Goal: Task Accomplishment & Management: Manage account settings

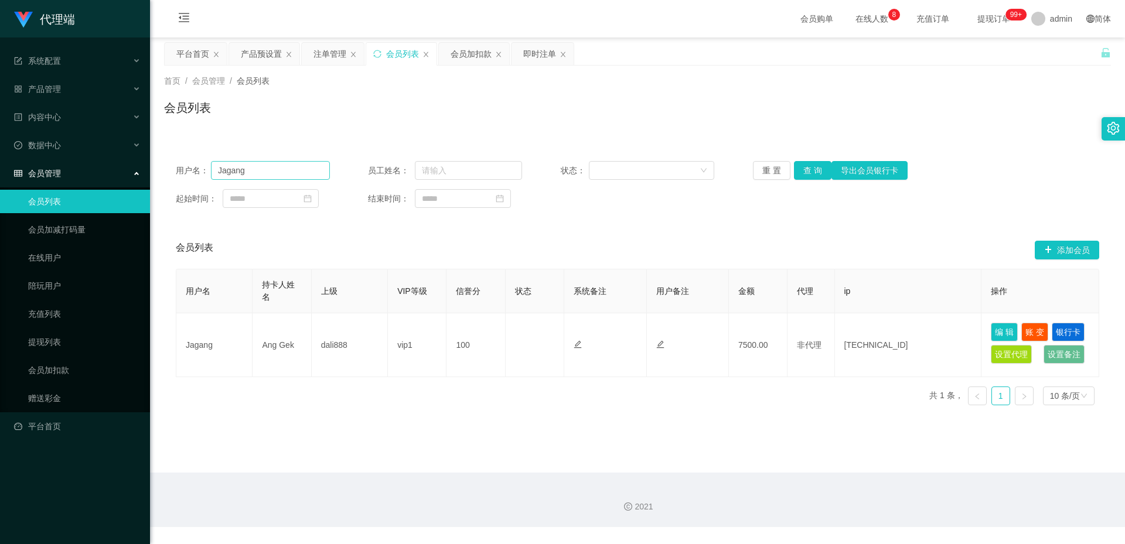
click at [258, 169] on input "Jagang" at bounding box center [270, 170] width 119 height 19
click at [475, 56] on div "会员加扣款" at bounding box center [471, 54] width 41 height 22
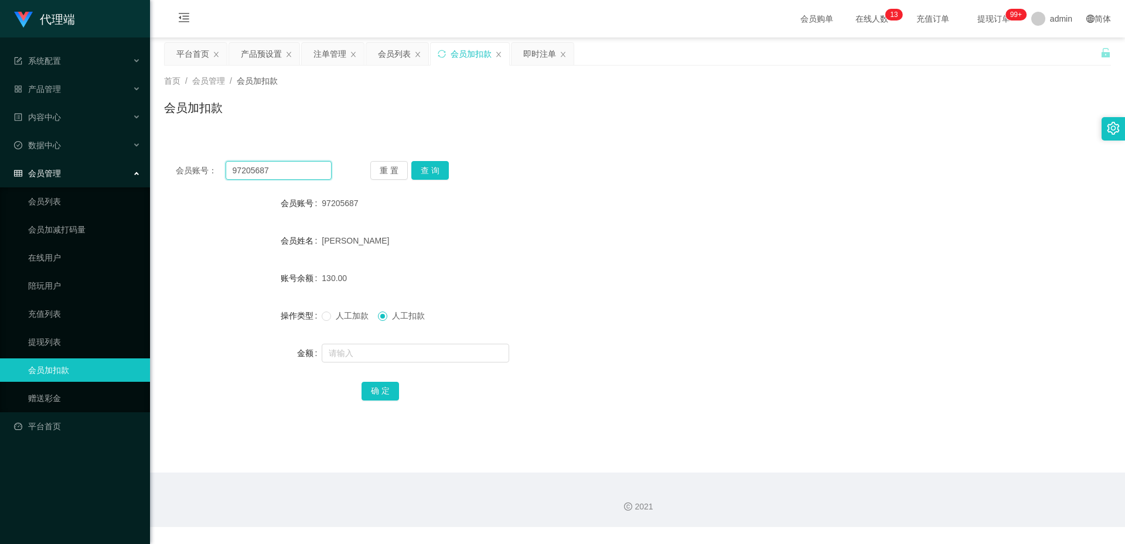
click at [286, 169] on input "97205687" at bounding box center [279, 170] width 106 height 19
paste input "Jagang"
type input "Jagang"
click at [428, 172] on button "查 询" at bounding box center [430, 170] width 38 height 19
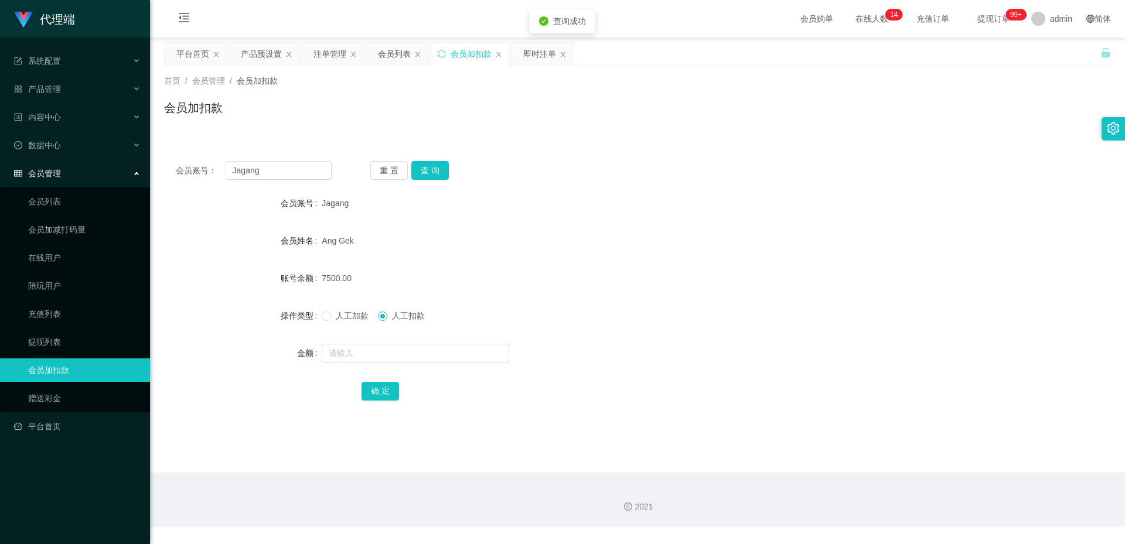
click at [348, 315] on span "人工加款" at bounding box center [352, 315] width 42 height 9
click at [350, 355] on input "text" at bounding box center [416, 353] width 188 height 19
type input "12500"
click at [373, 383] on button "确 定" at bounding box center [381, 391] width 38 height 19
click at [278, 172] on input "Jagang" at bounding box center [279, 170] width 106 height 19
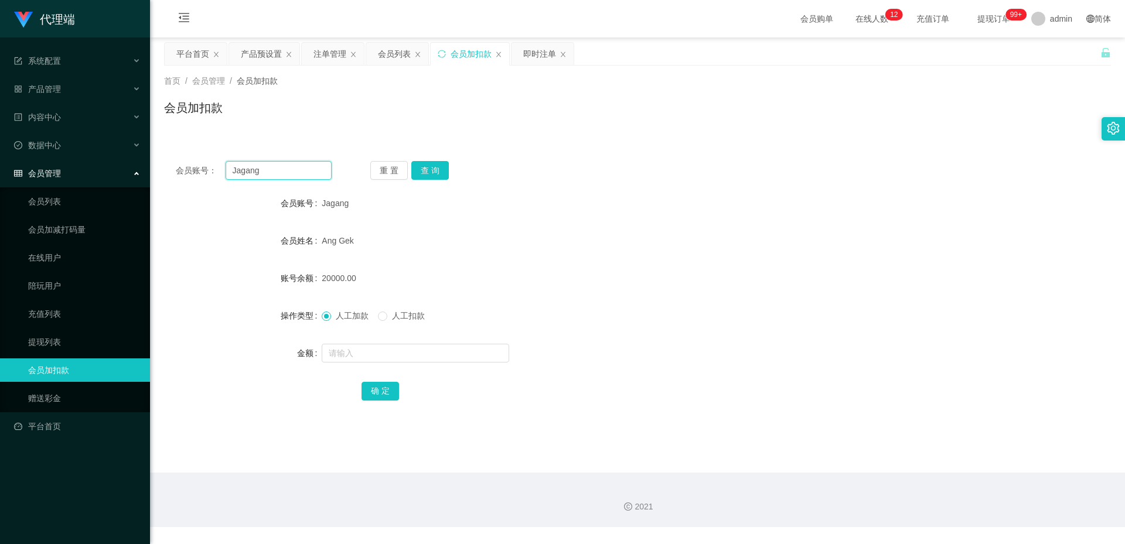
click at [278, 172] on input "Jagang" at bounding box center [279, 170] width 106 height 19
click at [271, 56] on div "产品预设置" at bounding box center [261, 54] width 41 height 22
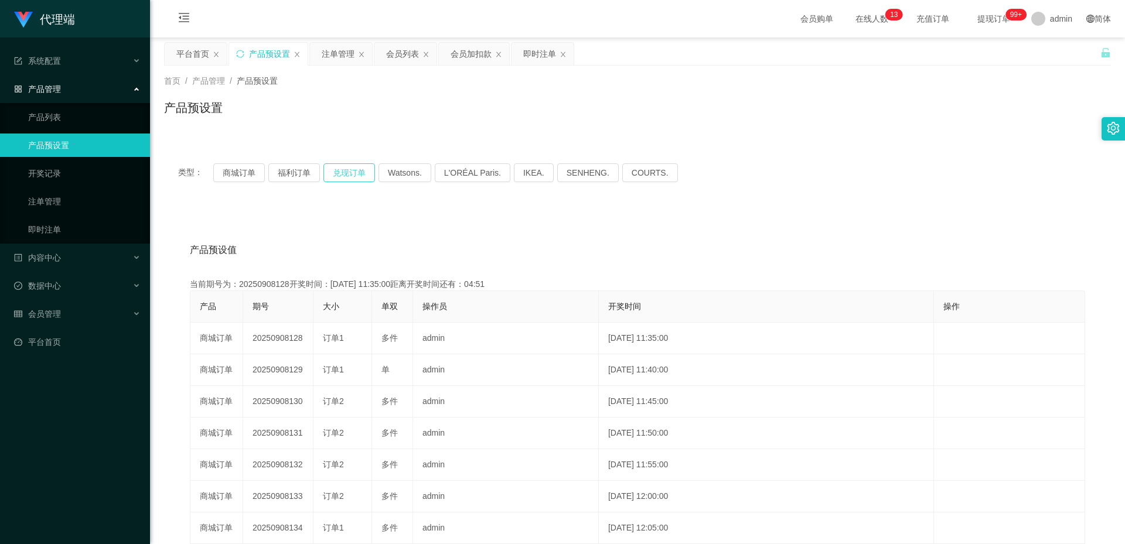
click at [339, 166] on button "兑现订单" at bounding box center [350, 173] width 52 height 19
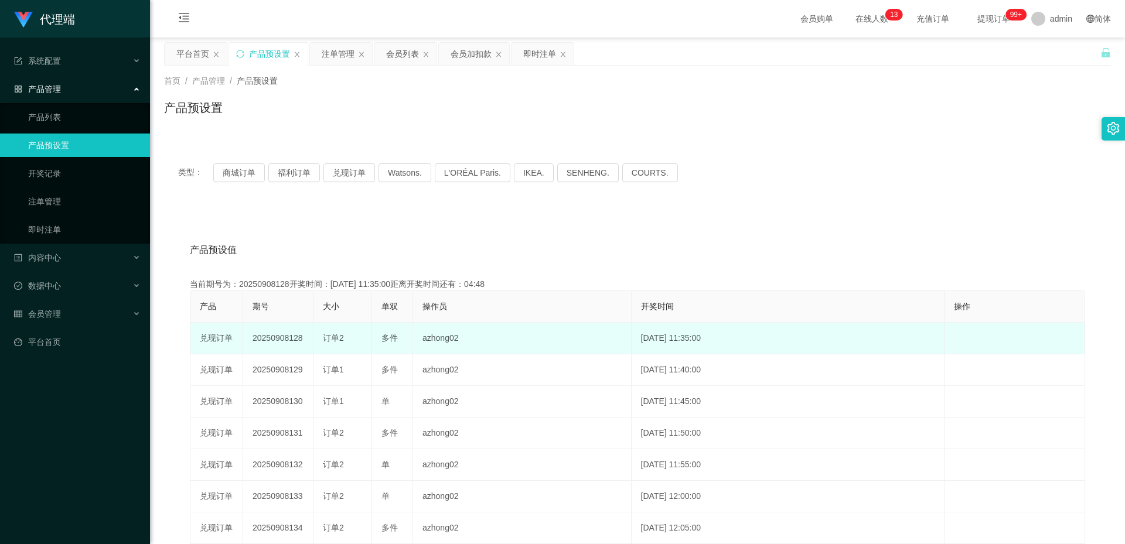
click at [278, 343] on td "20250908128" at bounding box center [278, 339] width 70 height 32
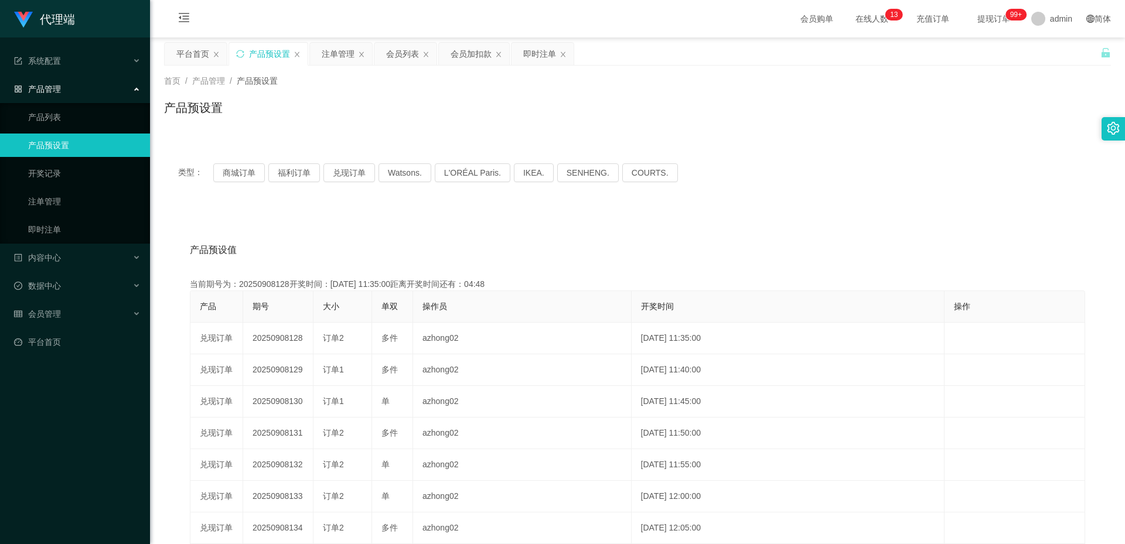
copy td "20250908128"
click at [341, 56] on div "注单管理" at bounding box center [338, 54] width 33 height 22
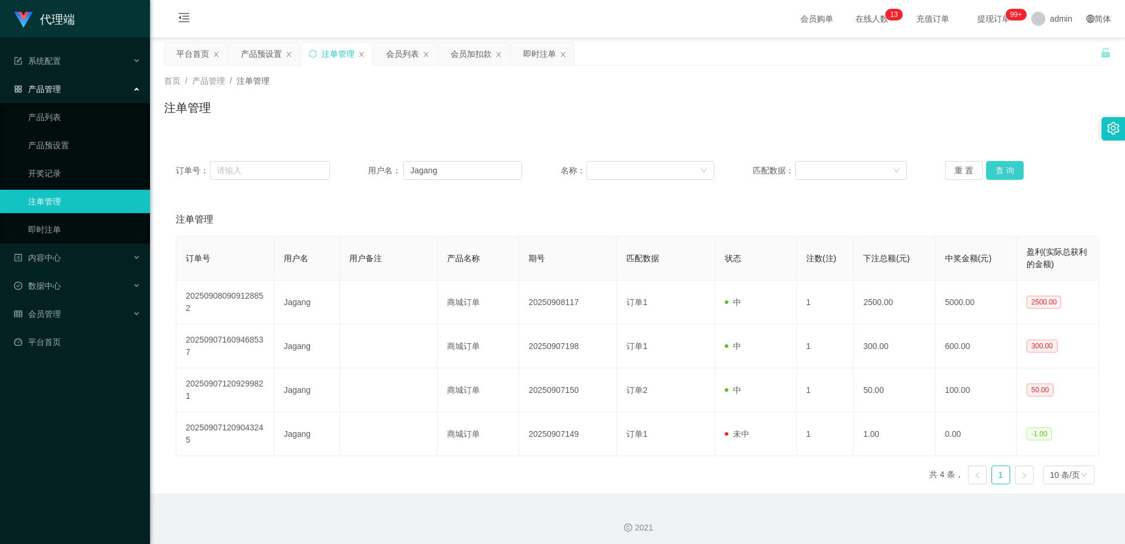
click at [1012, 172] on button "查 询" at bounding box center [1005, 170] width 38 height 19
click at [1010, 163] on button "查 询" at bounding box center [1005, 170] width 38 height 19
click at [1009, 164] on button "查 询" at bounding box center [1005, 170] width 38 height 19
click at [261, 56] on div "产品预设置" at bounding box center [261, 54] width 41 height 22
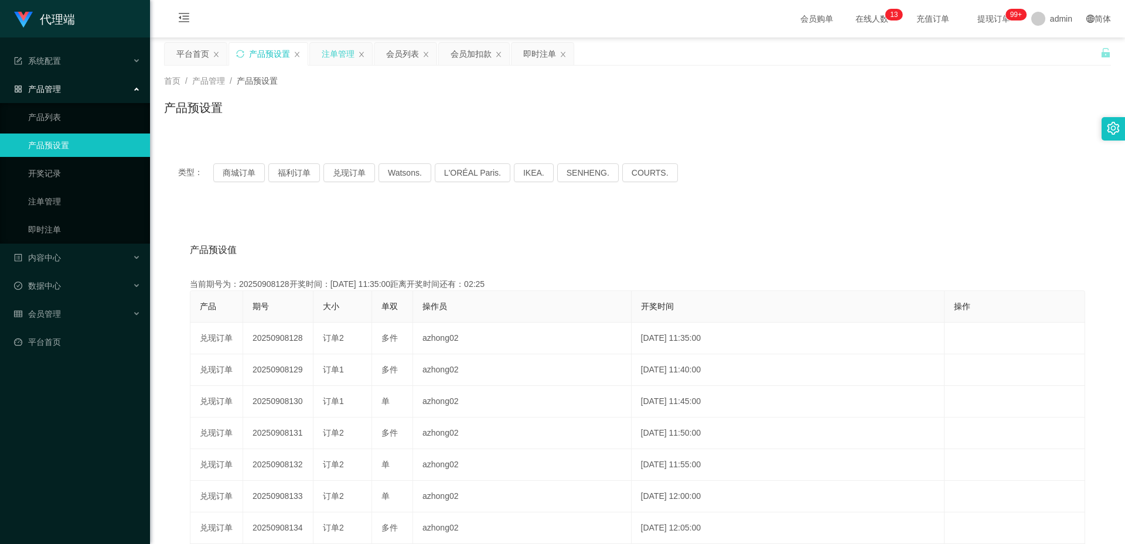
click at [338, 56] on div "注单管理" at bounding box center [338, 54] width 33 height 22
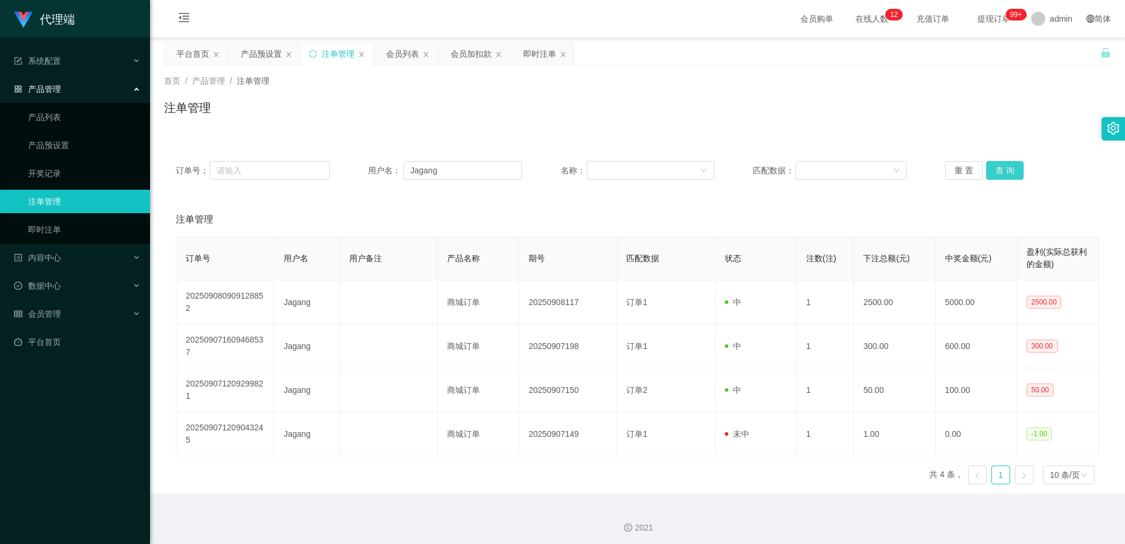
click at [1006, 172] on button "查 询" at bounding box center [1005, 170] width 38 height 19
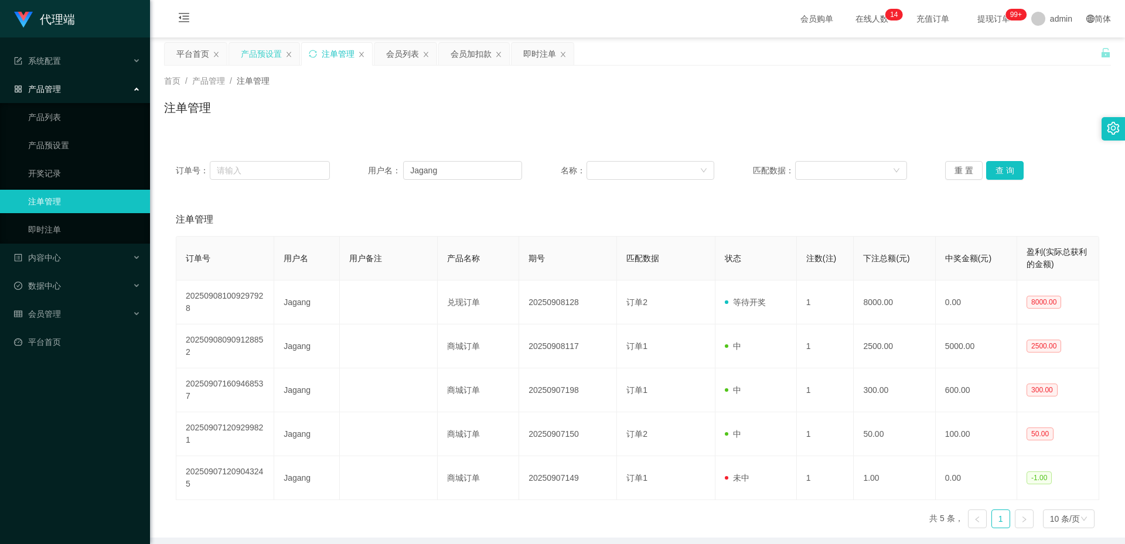
click at [264, 51] on div "产品预设置" at bounding box center [261, 54] width 41 height 22
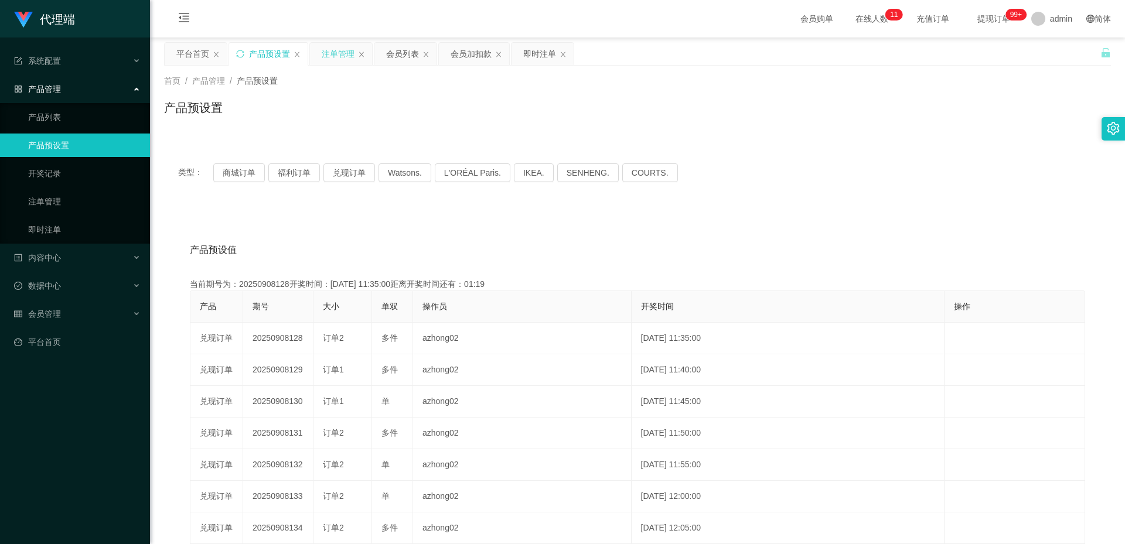
click at [331, 53] on div "注单管理" at bounding box center [338, 54] width 33 height 22
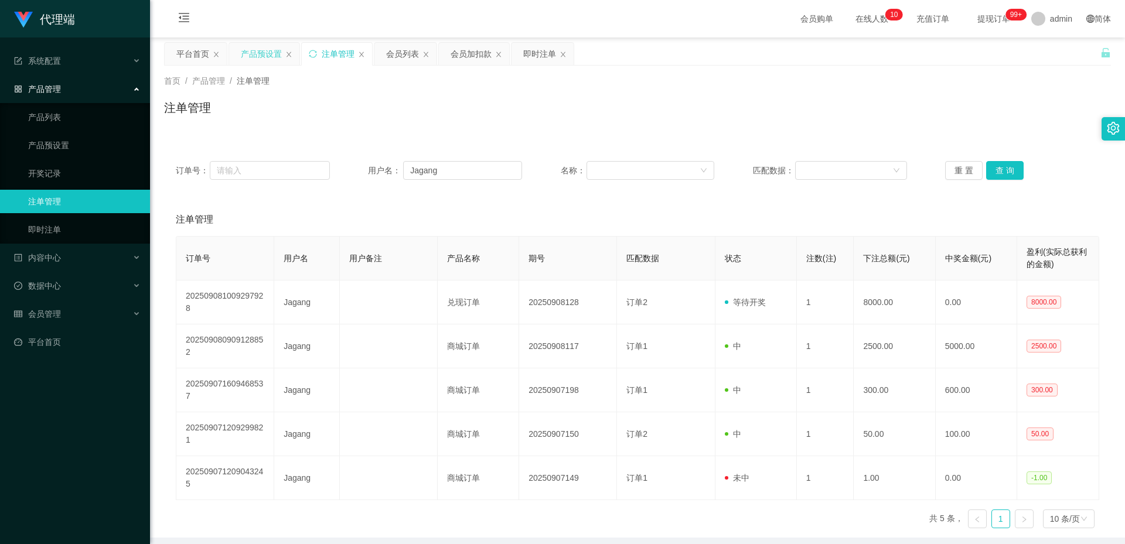
click at [267, 50] on div "产品预设置" at bounding box center [261, 54] width 41 height 22
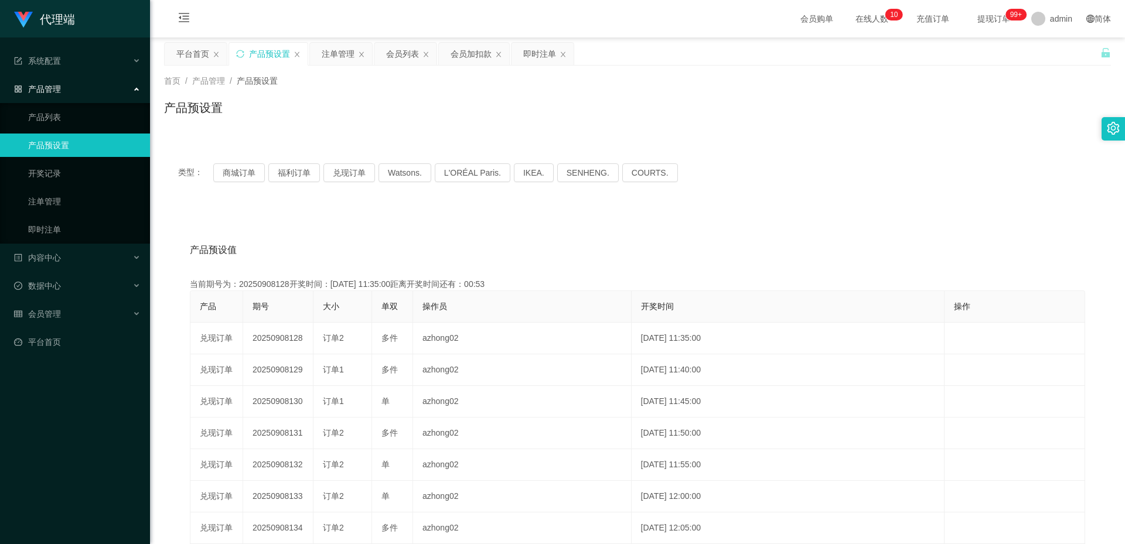
drag, startPoint x: 344, startPoint y: 56, endPoint x: 374, endPoint y: 67, distance: 32.1
click at [344, 56] on div "注单管理" at bounding box center [338, 54] width 33 height 22
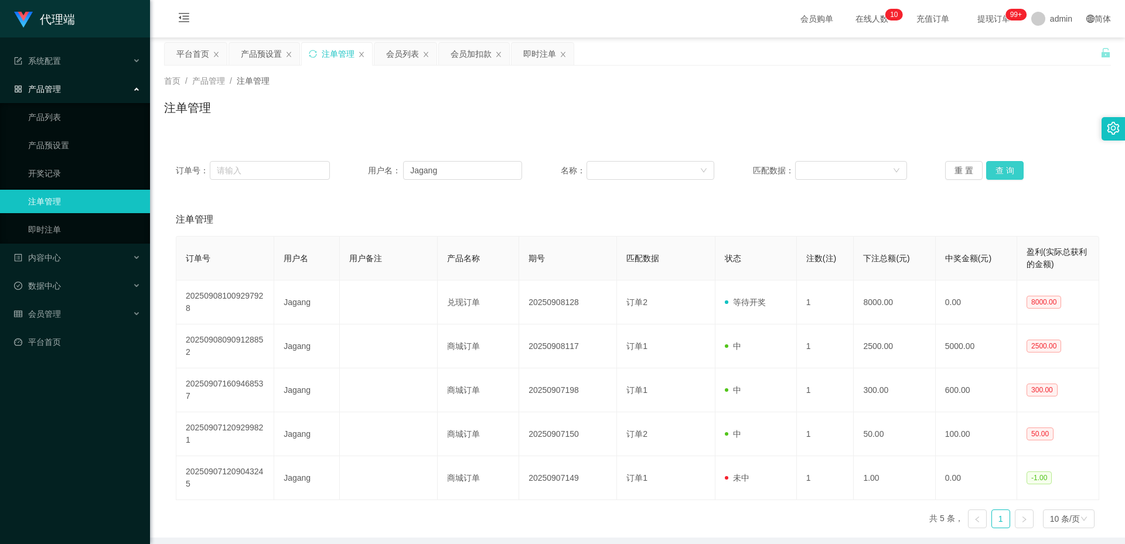
click at [1004, 168] on button "查 询" at bounding box center [1005, 170] width 38 height 19
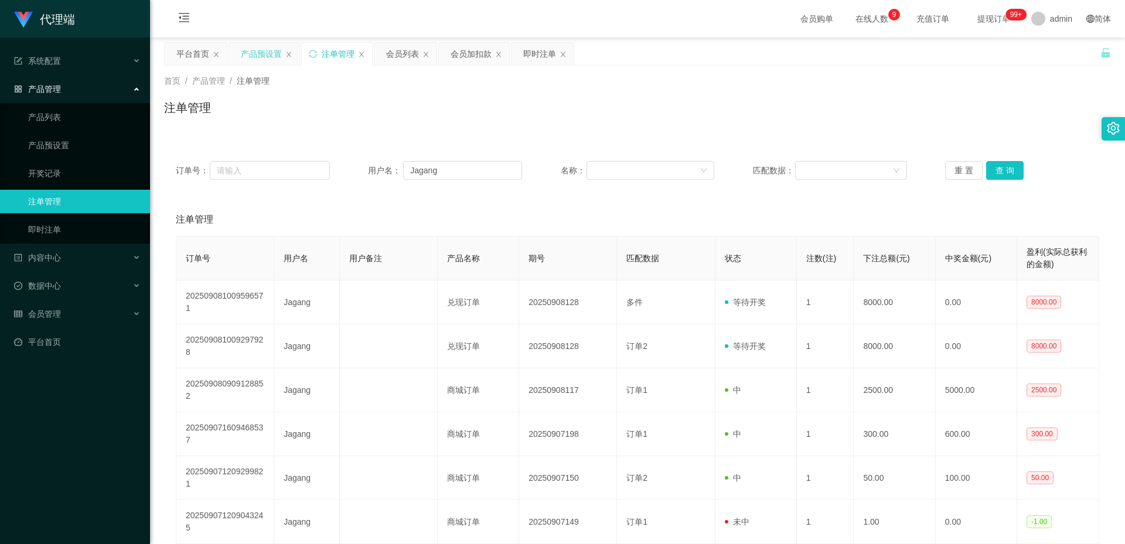
click at [260, 53] on div "产品预设置" at bounding box center [261, 54] width 41 height 22
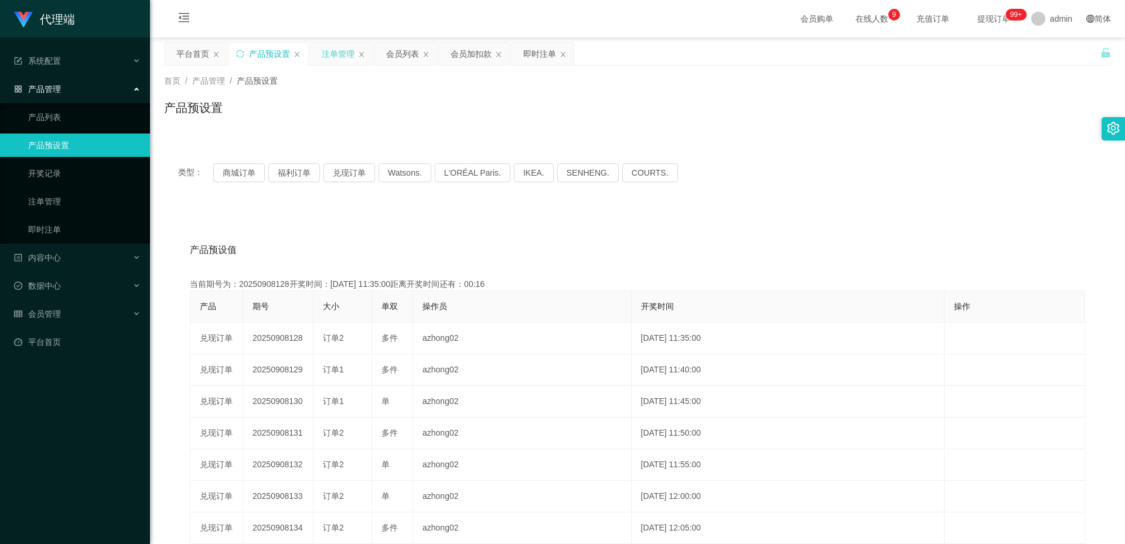
click at [335, 61] on div "注单管理" at bounding box center [338, 54] width 33 height 22
